Goal: Task Accomplishment & Management: Manage account settings

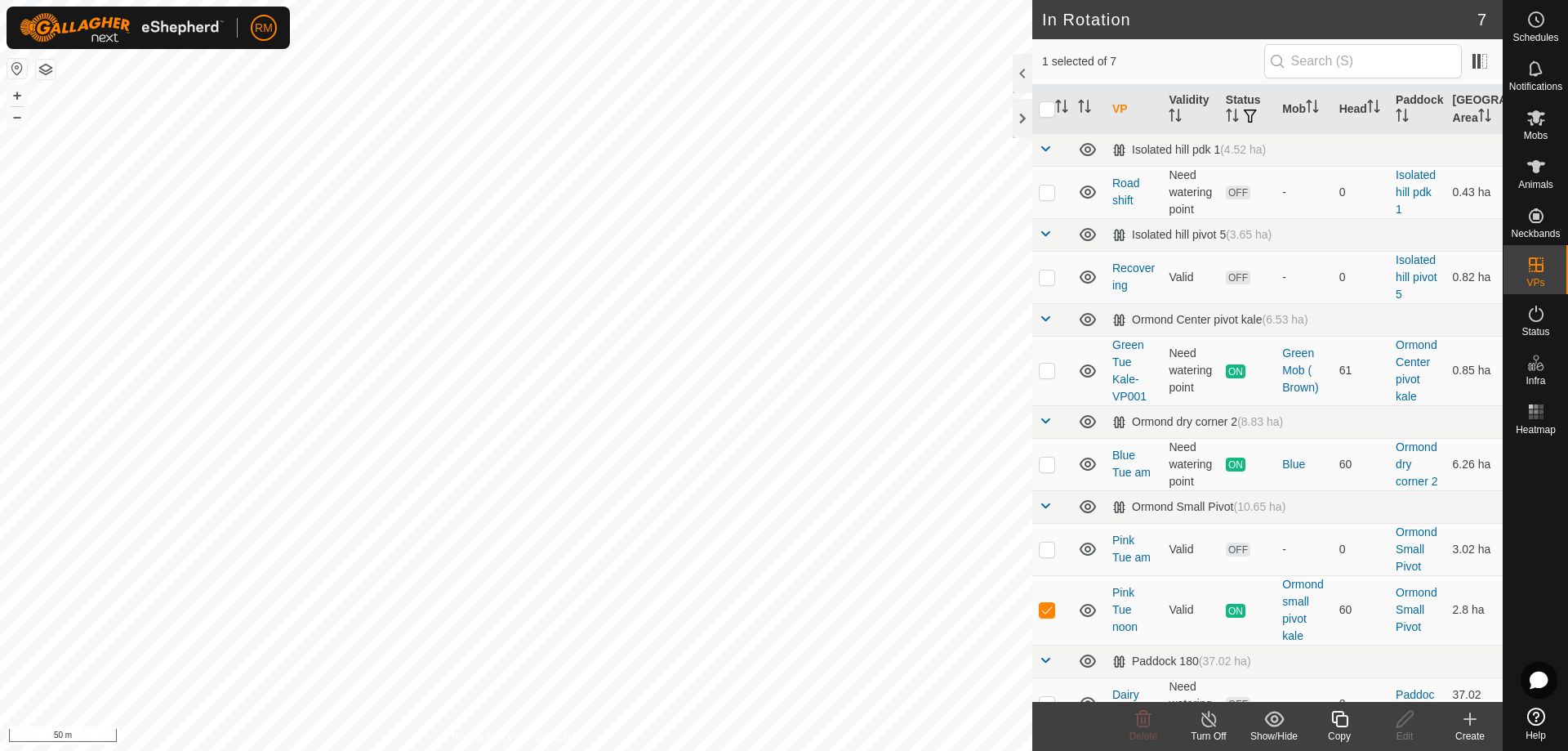
click at [1341, 719] on icon at bounding box center [1340, 719] width 20 height 20
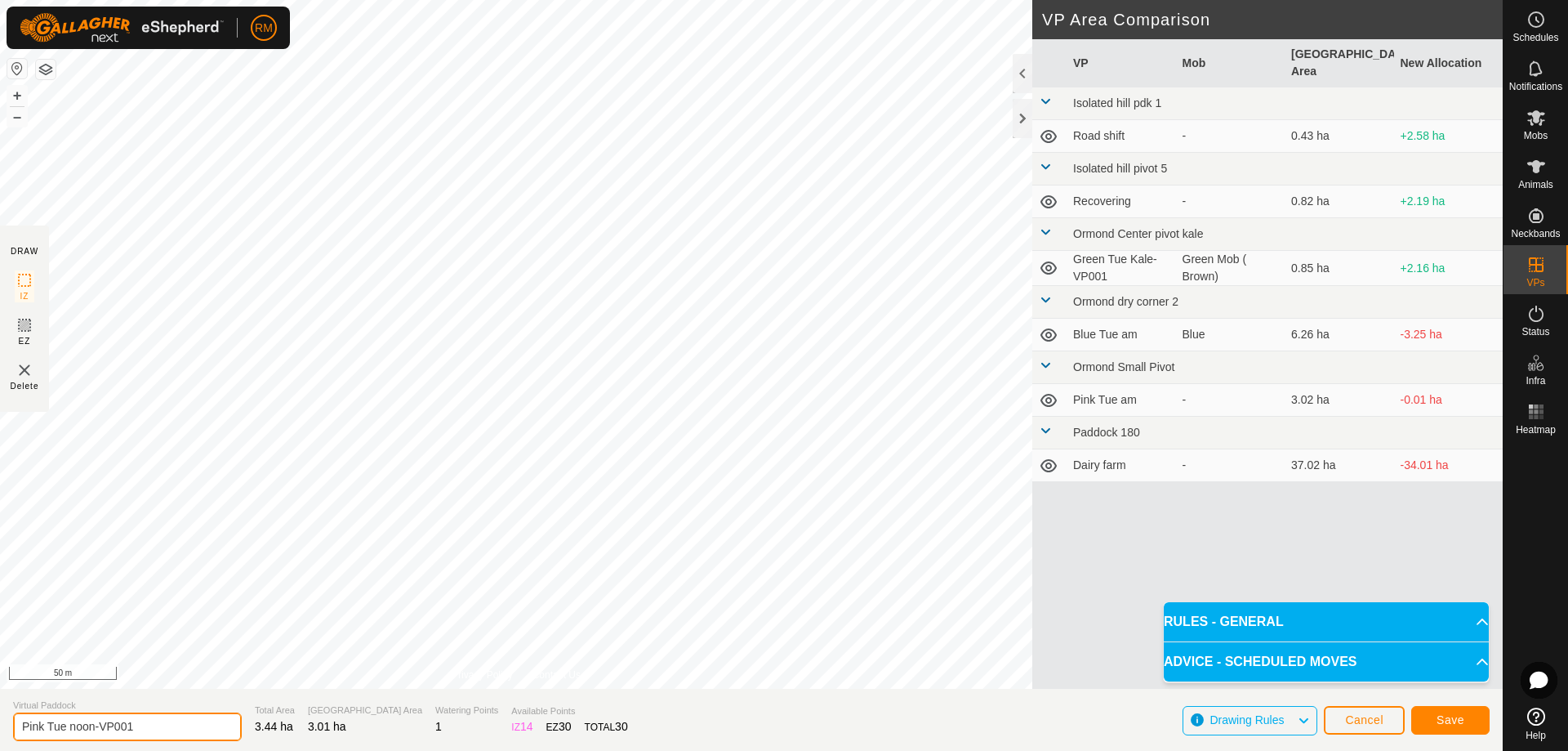
click at [97, 723] on input "Pink Tue noon-VP001" at bounding box center [127, 726] width 229 height 28
click at [125, 731] on input "Pink Tue pmVP001" at bounding box center [127, 726] width 229 height 28
type input "Pink Tue pm"
click at [1460, 720] on span "Save" at bounding box center [1451, 719] width 28 height 13
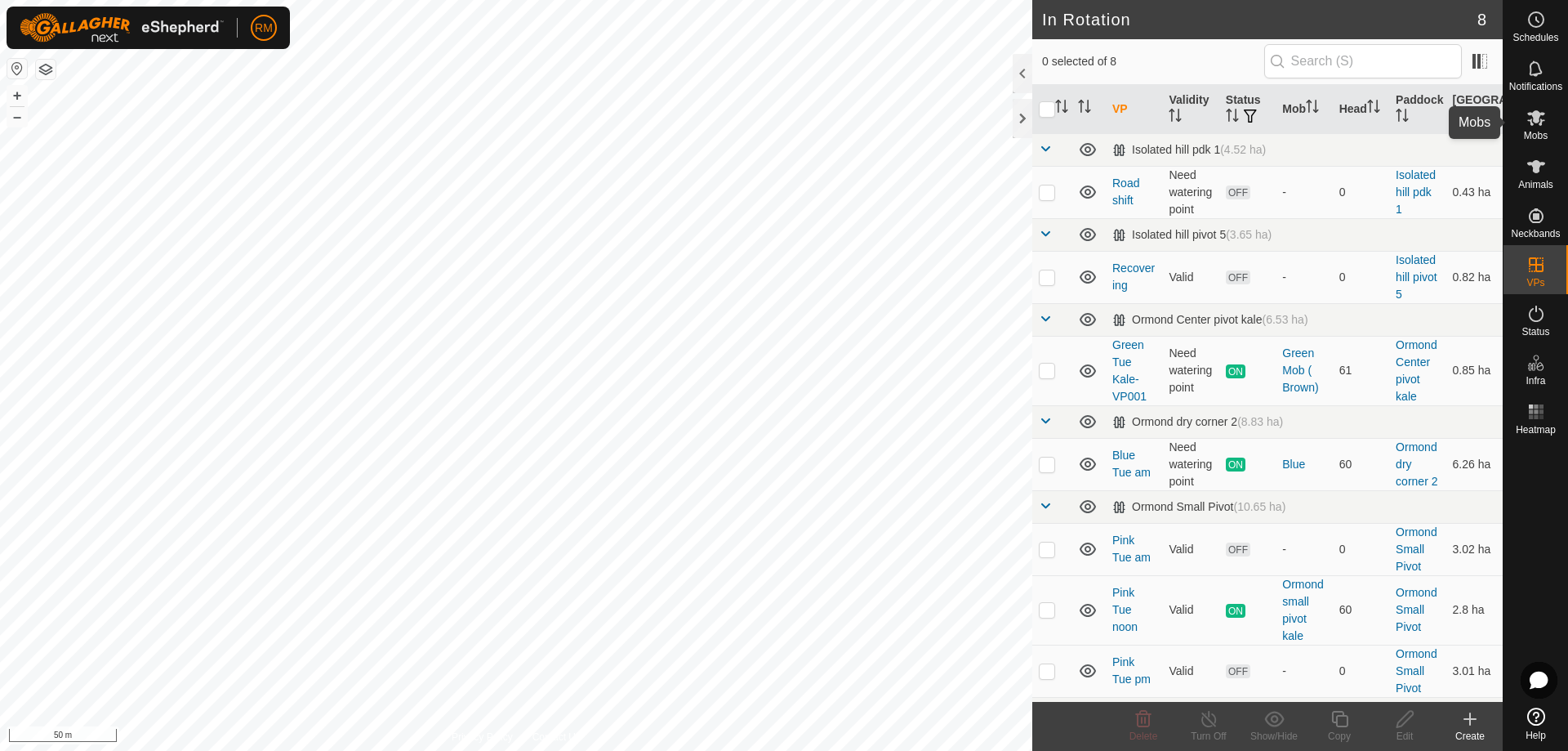
click at [1534, 125] on icon at bounding box center [1536, 118] width 20 height 20
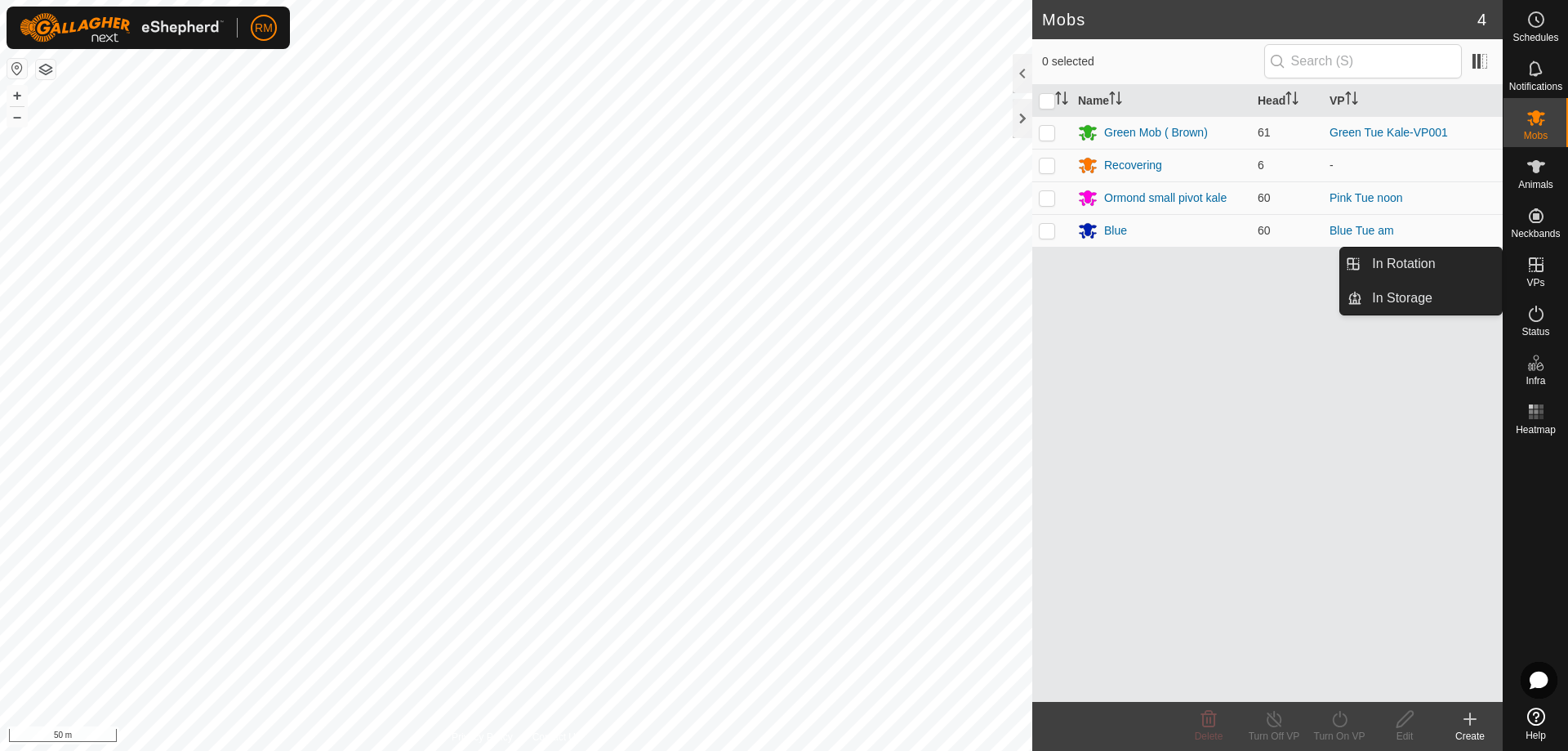
click at [1533, 270] on icon at bounding box center [1536, 265] width 20 height 20
click at [1533, 278] on span "VPs" at bounding box center [1535, 283] width 18 height 10
click at [1438, 264] on link "In Rotation" at bounding box center [1433, 264] width 140 height 33
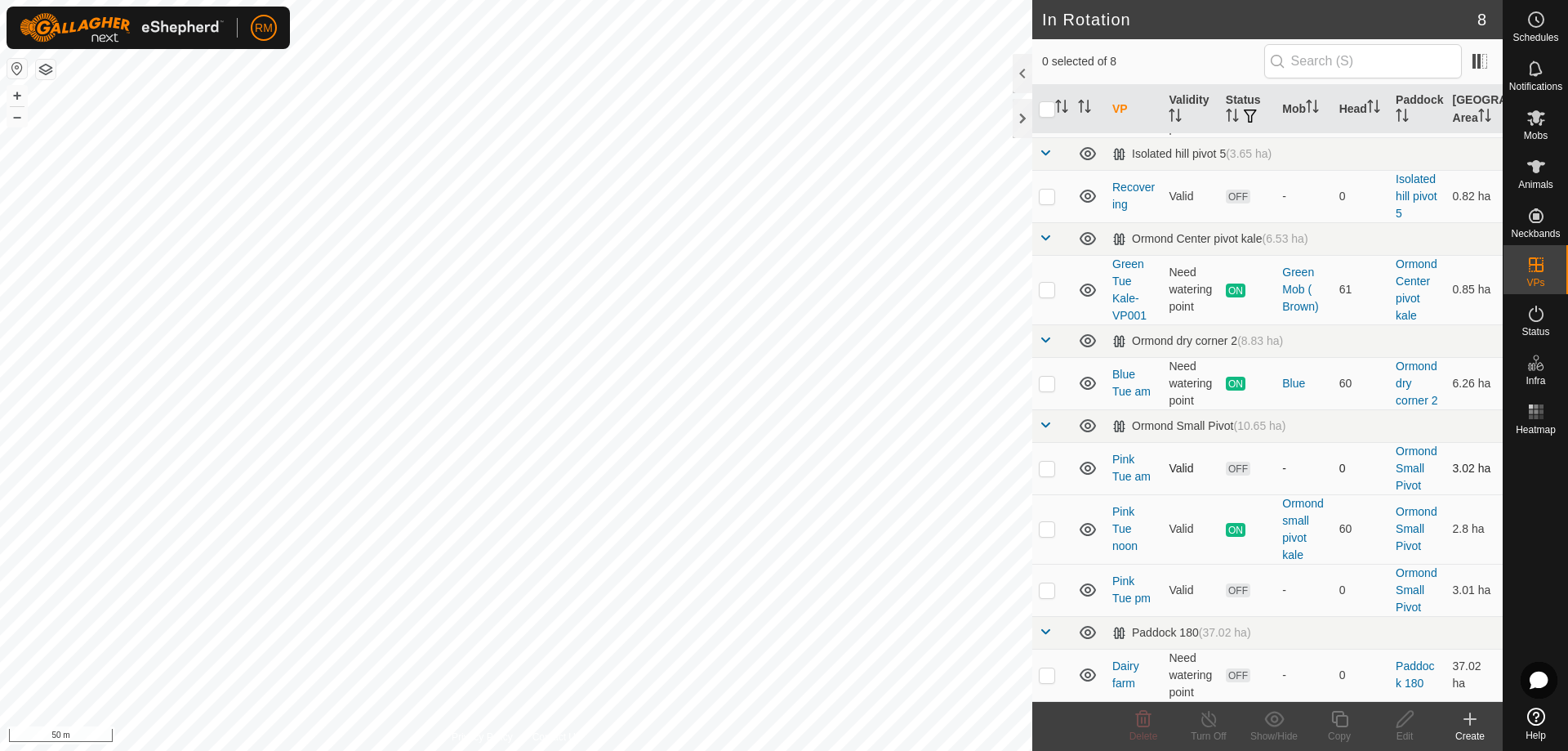
scroll to position [93, 0]
checkbox input "true"
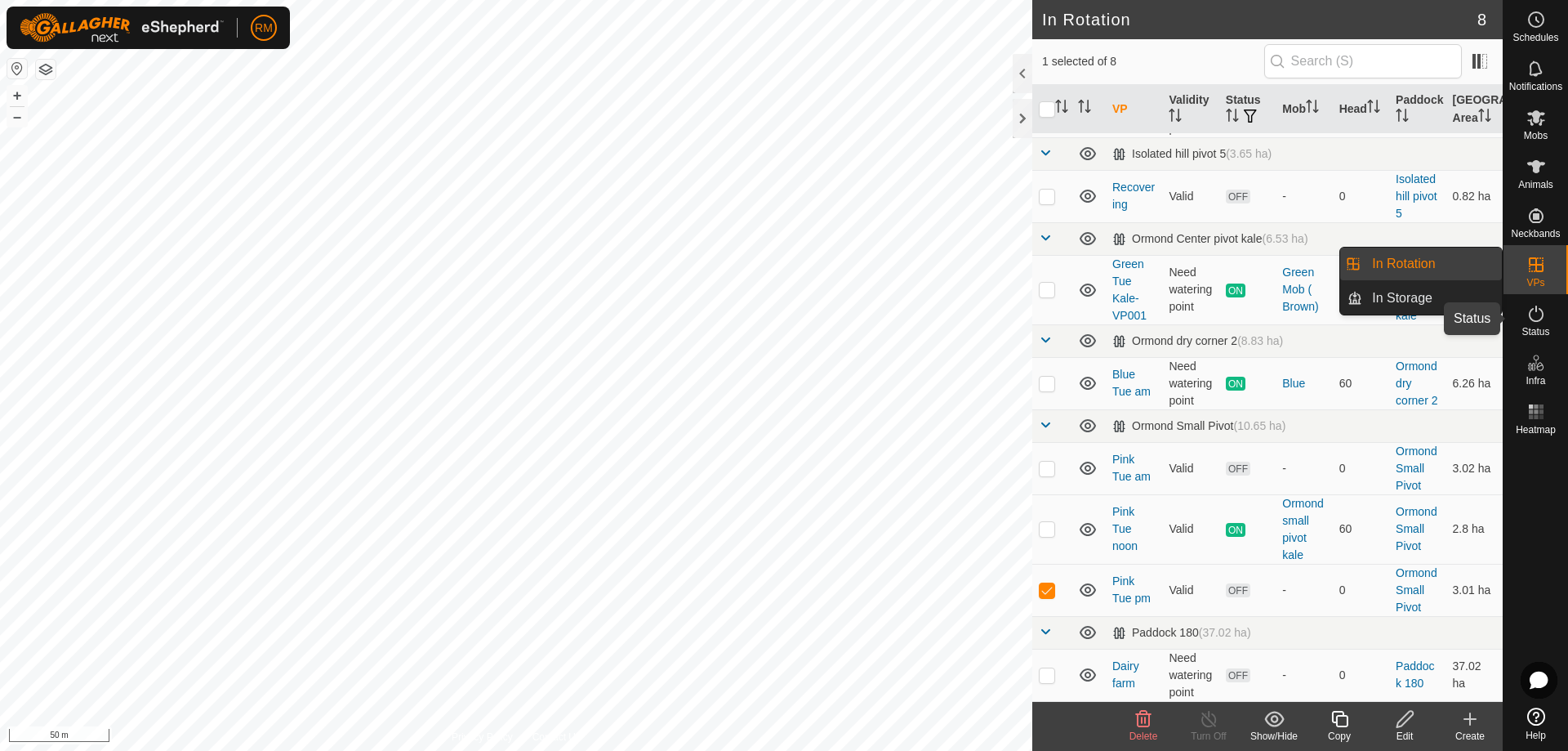
click at [1543, 319] on icon at bounding box center [1536, 314] width 20 height 20
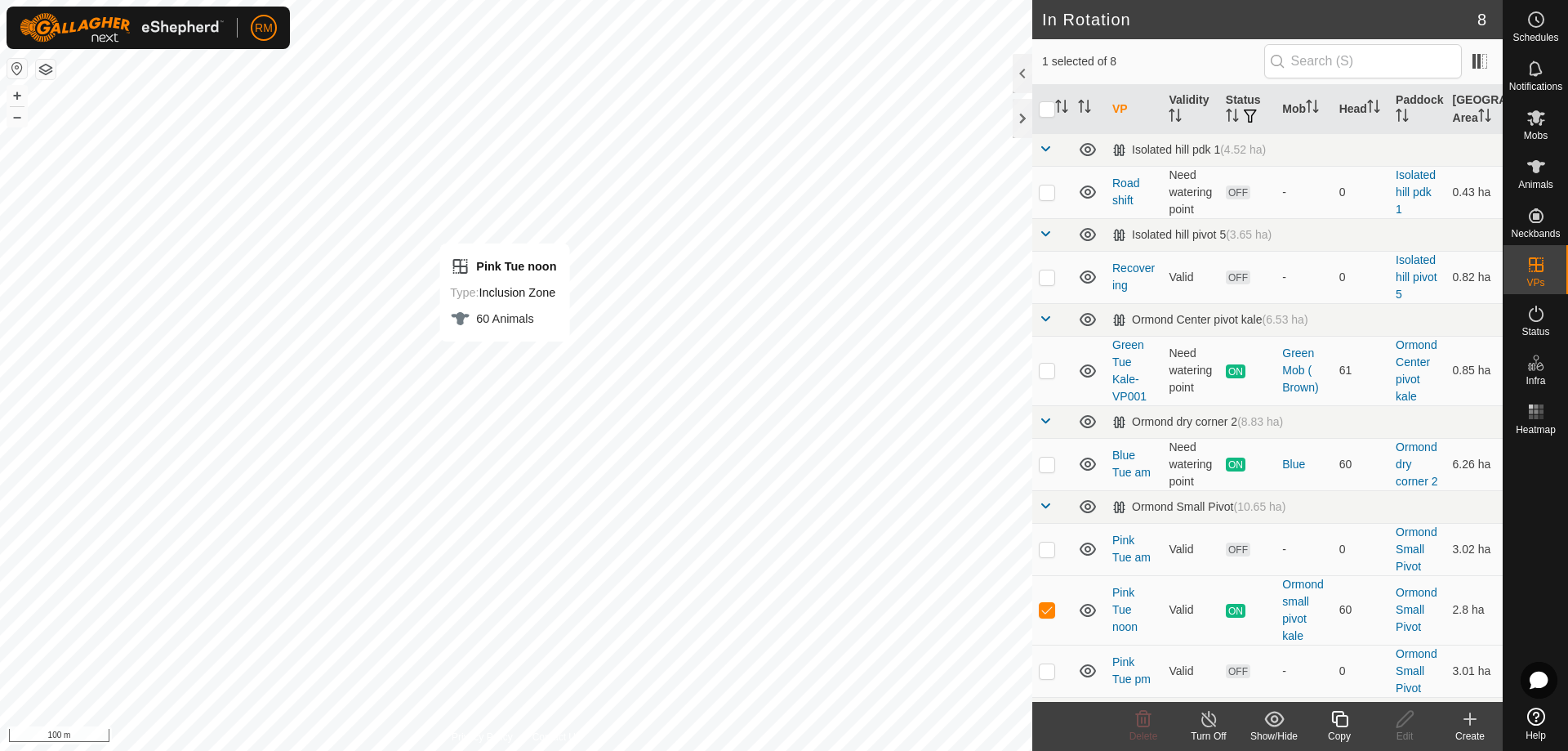
checkbox input "false"
checkbox input "true"
checkbox input "false"
click at [1145, 725] on icon at bounding box center [1144, 719] width 20 height 20
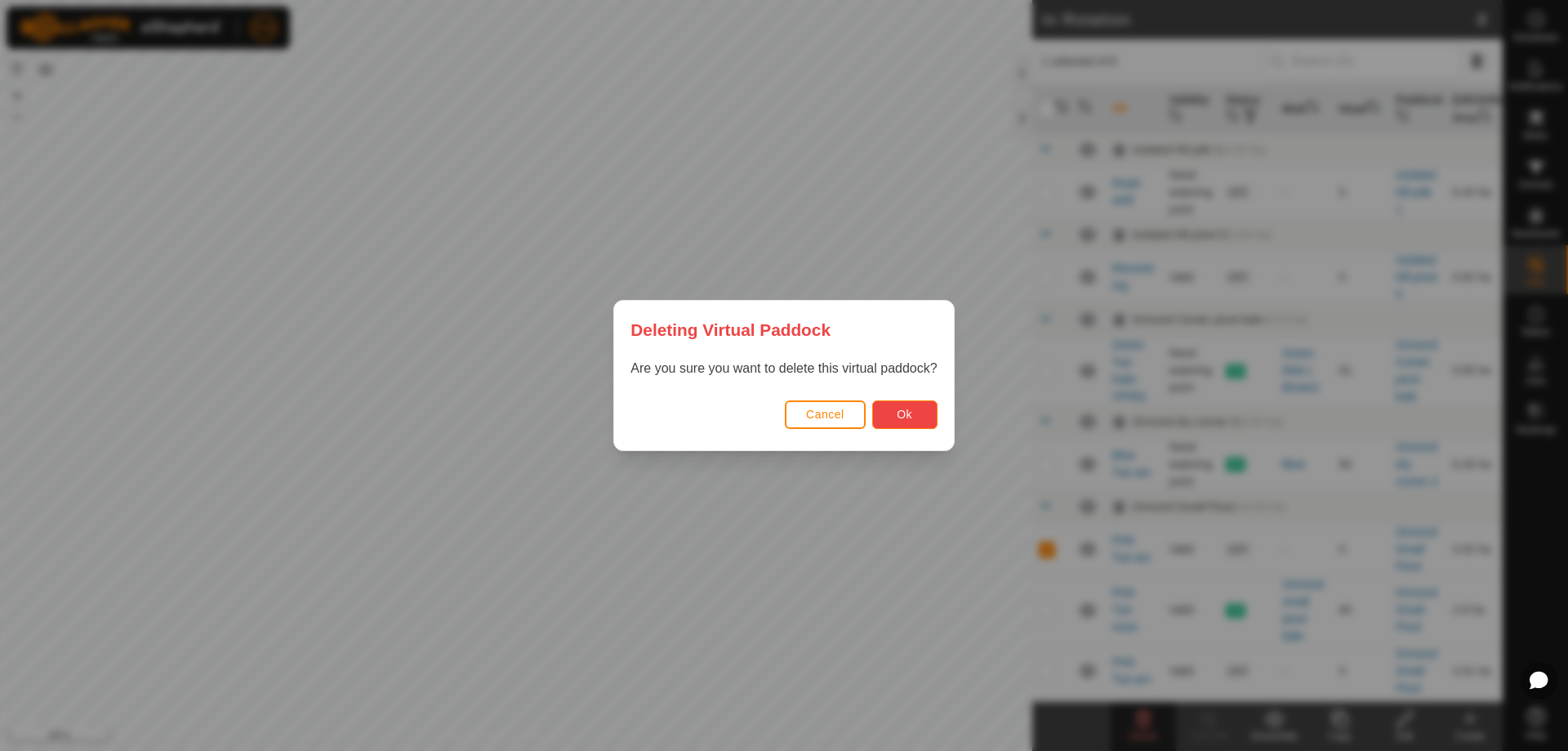
click at [927, 416] on button "Ok" at bounding box center [905, 414] width 65 height 28
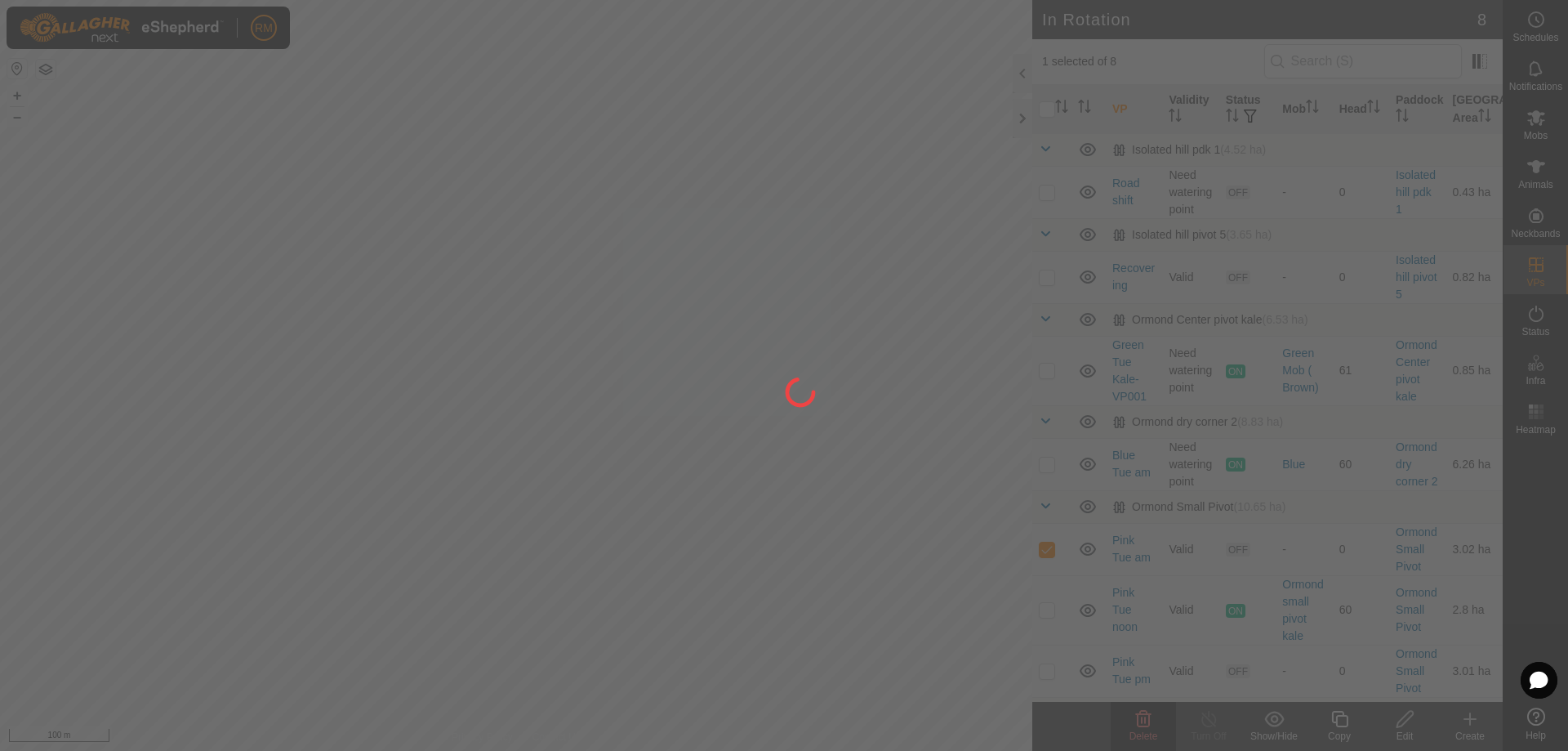
checkbox input "false"
